Goal: Download file/media

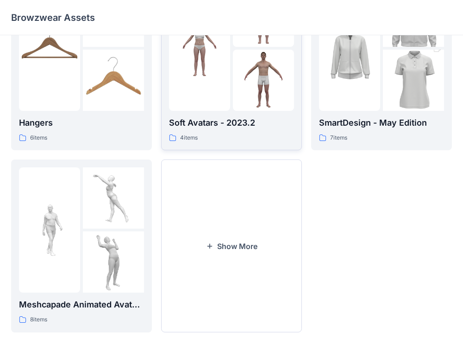
scroll to position [251, 0]
click at [264, 272] on button "Show More" at bounding box center [231, 245] width 141 height 173
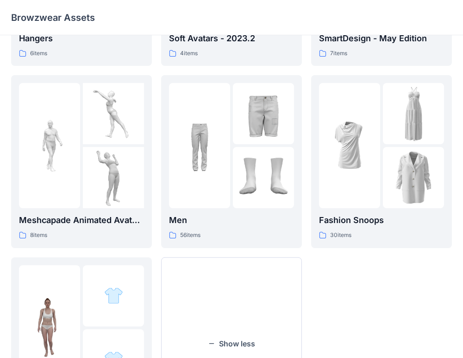
scroll to position [326, 0]
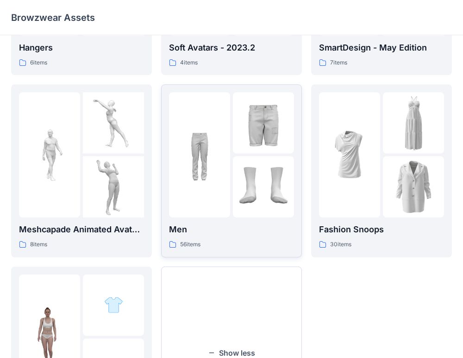
click at [212, 157] on img at bounding box center [199, 154] width 61 height 61
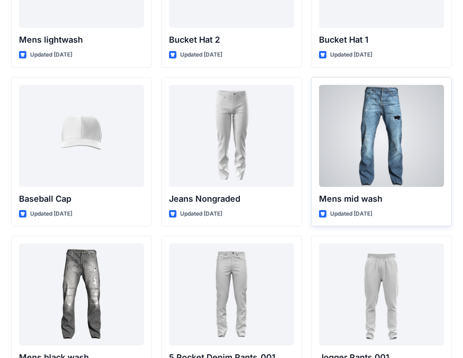
scroll to position [130, 0]
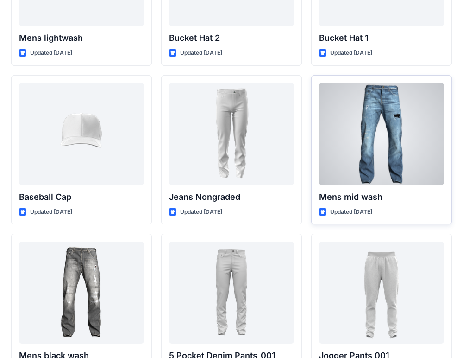
click at [376, 163] on div at bounding box center [381, 134] width 125 height 102
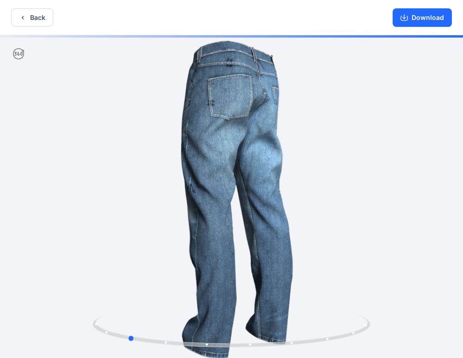
drag, startPoint x: 223, startPoint y: 142, endPoint x: 104, endPoint y: 161, distance: 120.5
click at [104, 161] on div at bounding box center [231, 197] width 463 height 324
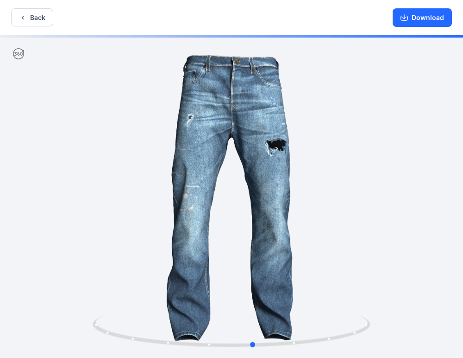
drag, startPoint x: 356, startPoint y: 185, endPoint x: 219, endPoint y: 196, distance: 137.1
click at [219, 196] on div at bounding box center [231, 197] width 463 height 324
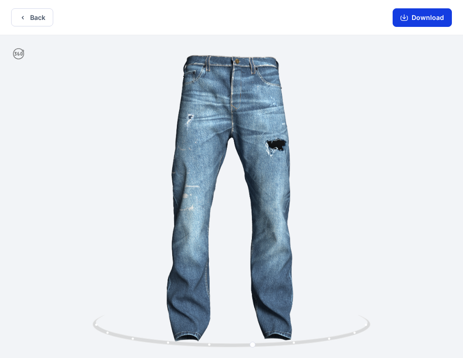
click at [421, 22] on button "Download" at bounding box center [422, 17] width 59 height 19
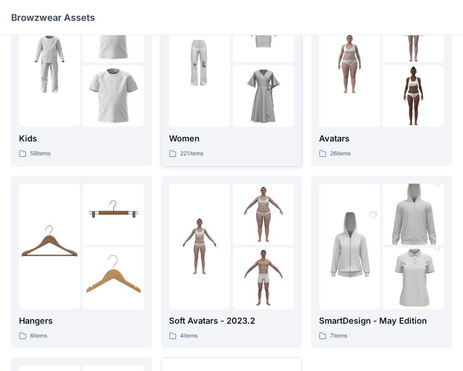
scroll to position [54, 0]
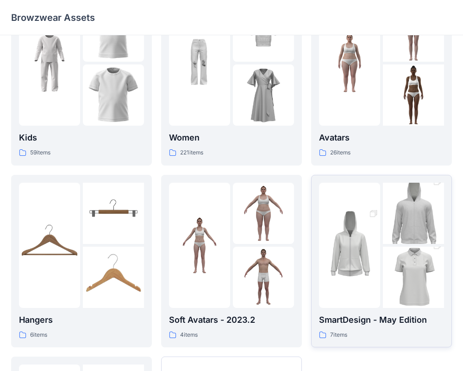
click at [369, 325] on p "SmartDesign - May Edition" at bounding box center [381, 319] width 125 height 13
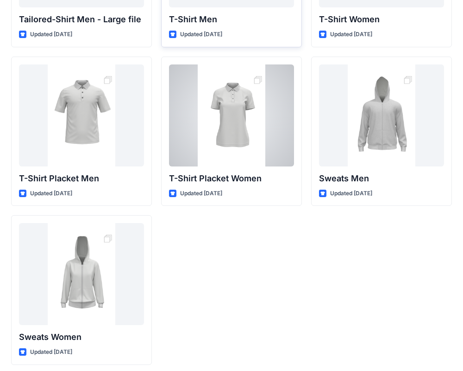
scroll to position [153, 0]
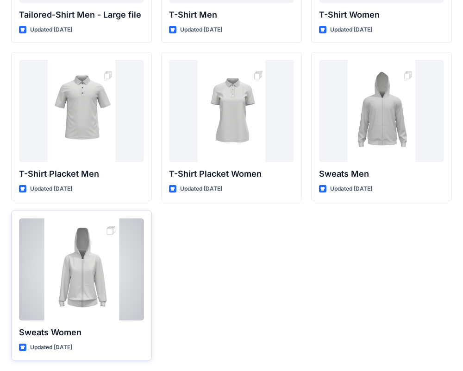
click at [92, 266] on div at bounding box center [81, 269] width 125 height 102
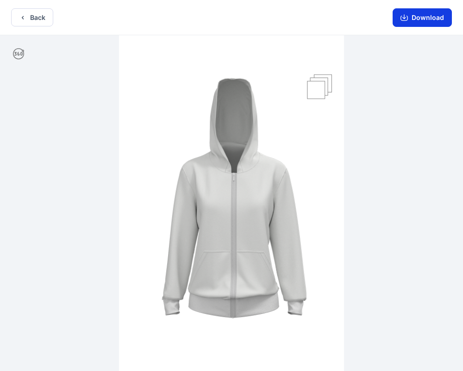
click at [418, 18] on button "Download" at bounding box center [422, 17] width 59 height 19
click at [420, 22] on button "Download" at bounding box center [422, 17] width 59 height 19
click at [44, 25] on button "Back" at bounding box center [32, 17] width 42 height 18
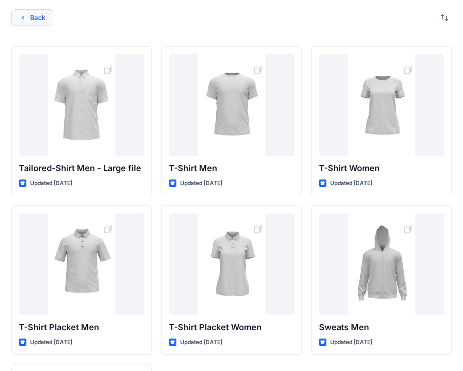
click at [19, 19] on icon "button" at bounding box center [22, 17] width 7 height 7
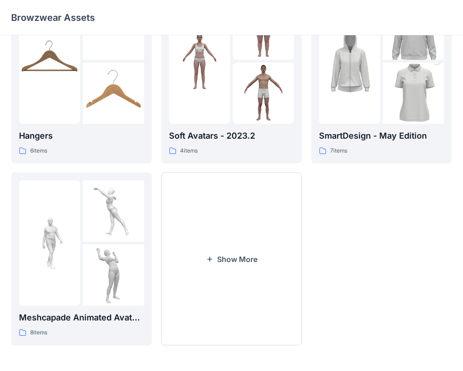
scroll to position [238, 0]
click at [217, 233] on button "Show More" at bounding box center [231, 258] width 141 height 173
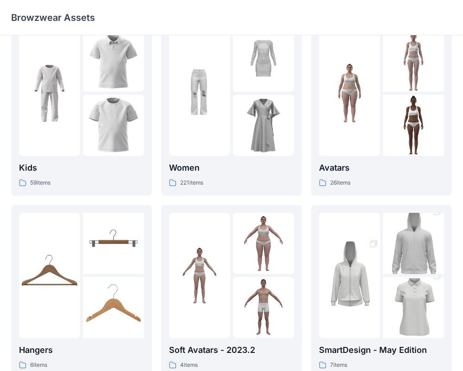
scroll to position [0, 0]
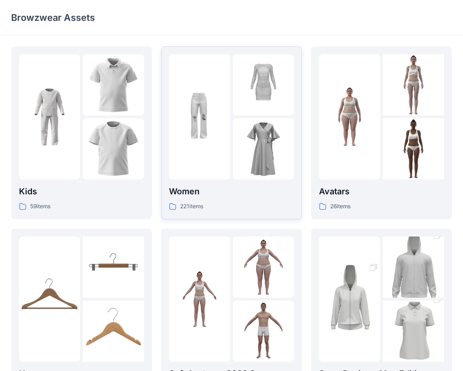
click at [220, 133] on img at bounding box center [199, 116] width 61 height 61
